Goal: Go to known website: Access a specific website the user already knows

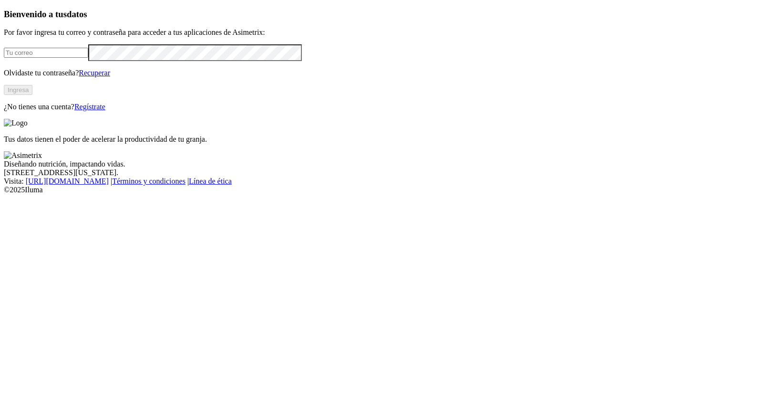
drag, startPoint x: 0, startPoint y: 0, endPoint x: 86, endPoint y: 128, distance: 154.4
click at [86, 58] on input "email" at bounding box center [46, 53] width 84 height 10
type input "[PERSON_NAME][EMAIL_ADDRESS][PERSON_NAME][DOMAIN_NAME]"
click input "submit" at bounding box center [0, 0] width 0 height 0
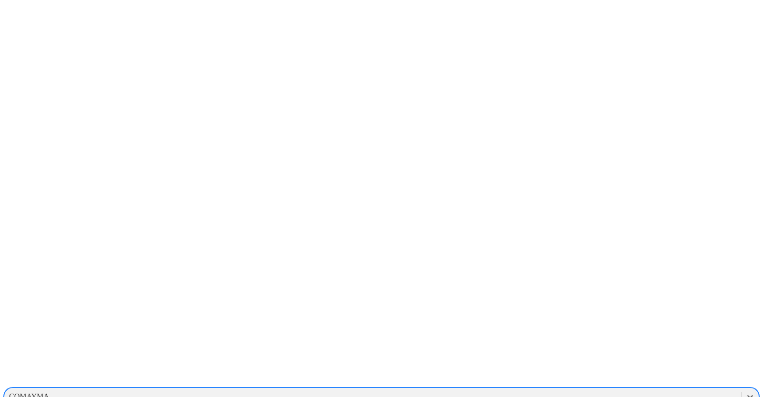
click at [49, 392] on div "COMAYMA" at bounding box center [29, 396] width 40 height 9
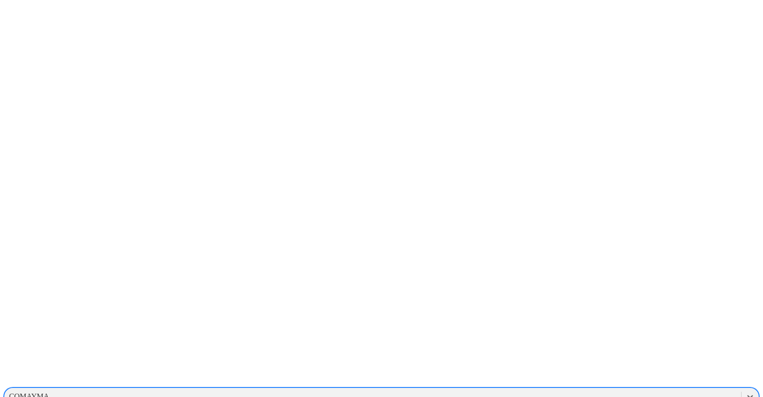
click at [49, 392] on div "COMAYMA" at bounding box center [29, 396] width 40 height 9
